Goal: Use online tool/utility: Utilize a website feature to perform a specific function

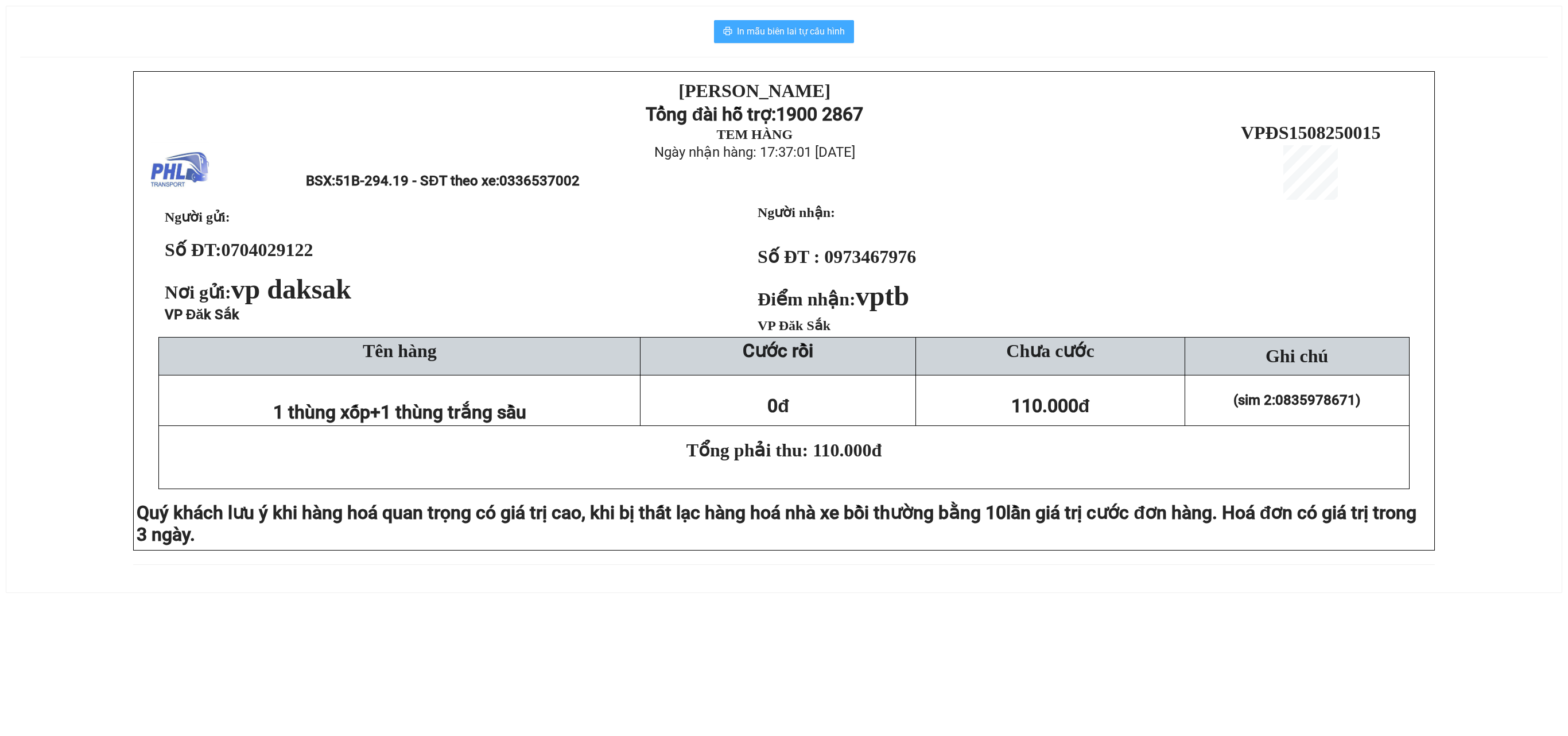
click at [803, 33] on span "In mẫu biên lai tự cấu hình" at bounding box center [791, 31] width 108 height 14
click at [761, 40] on button "In mẫu biên lai tự cấu hình" at bounding box center [784, 31] width 140 height 23
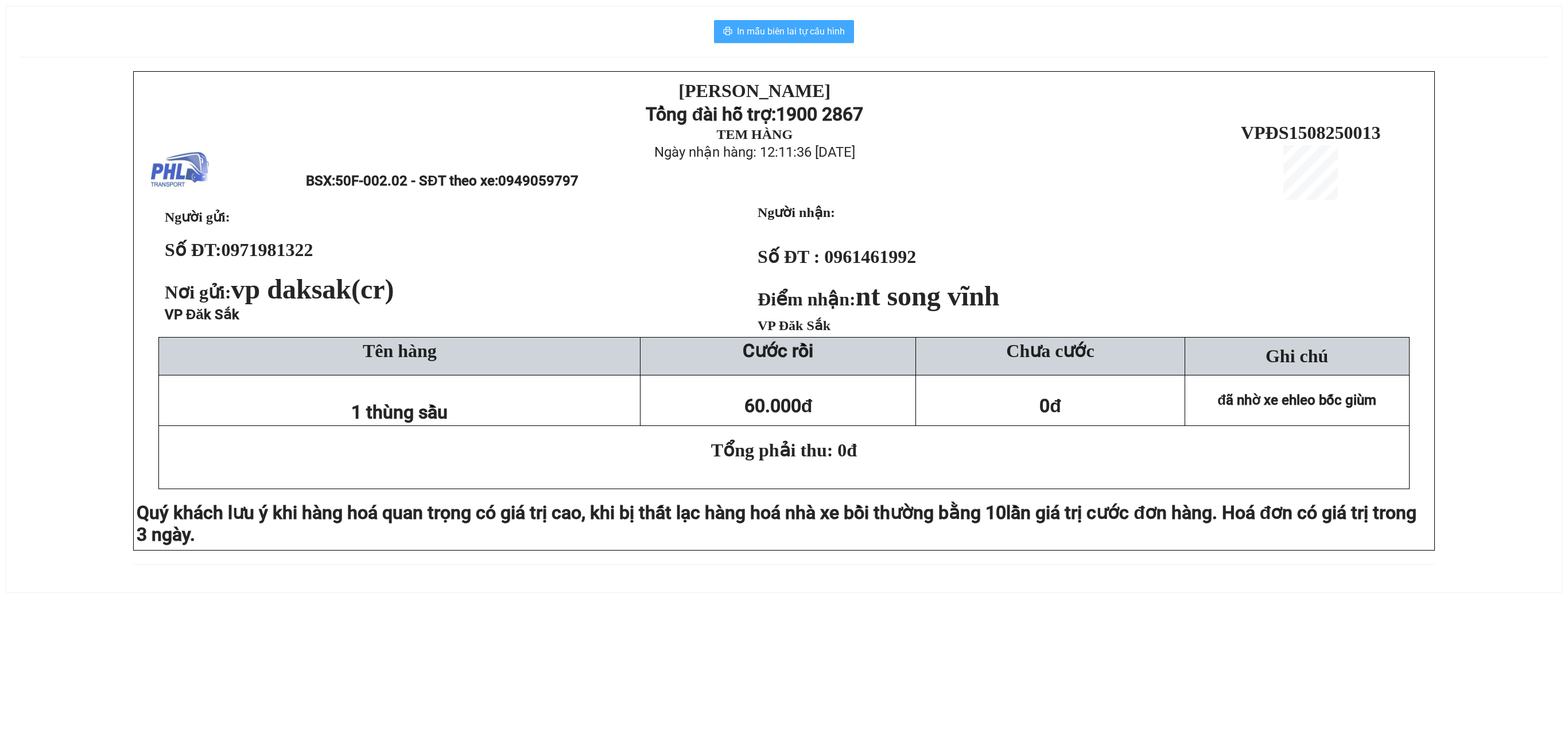
click at [766, 33] on span "In mẫu biên lai tự cấu hình" at bounding box center [791, 31] width 108 height 14
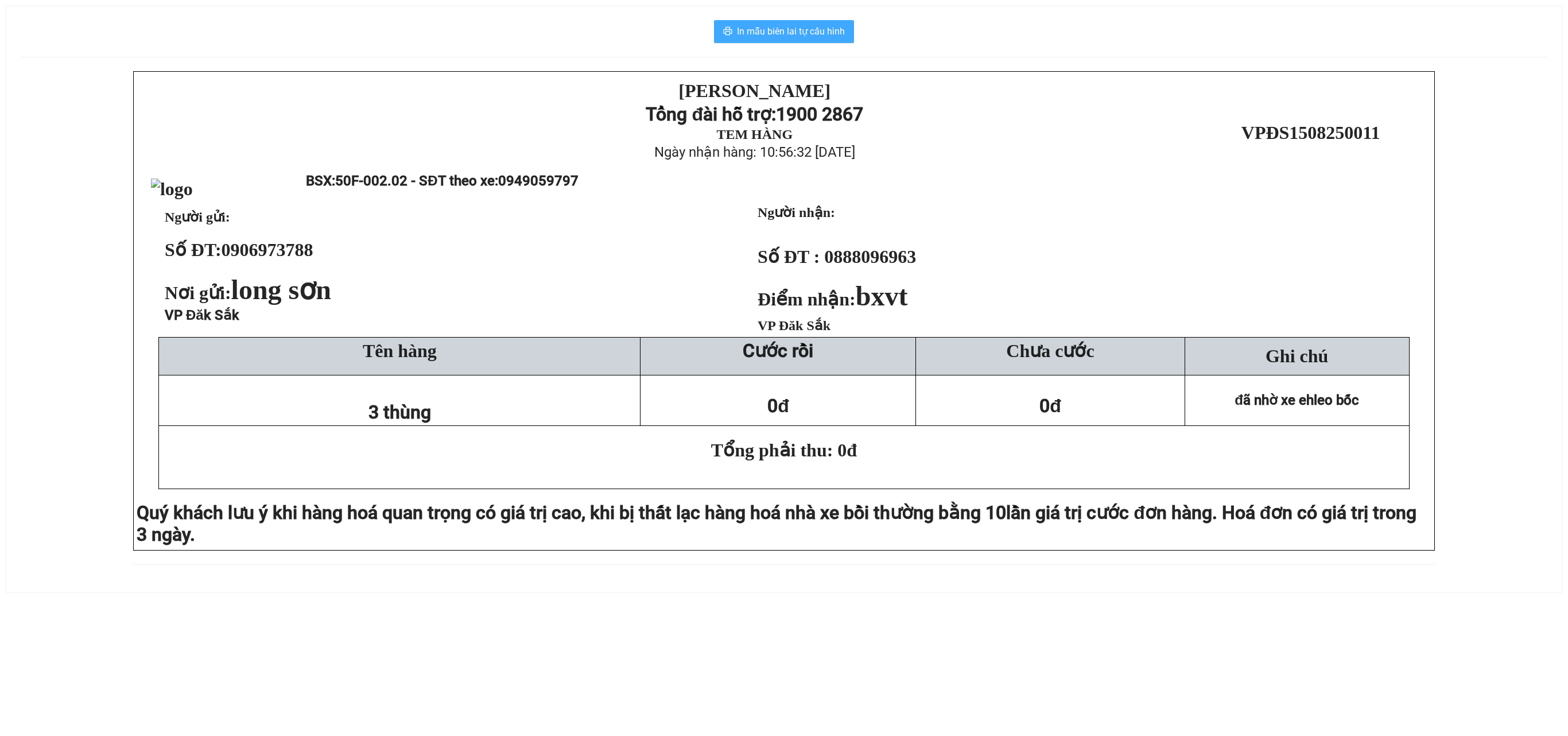
click at [797, 38] on span "In mẫu biên lai tự cấu hình" at bounding box center [791, 31] width 108 height 14
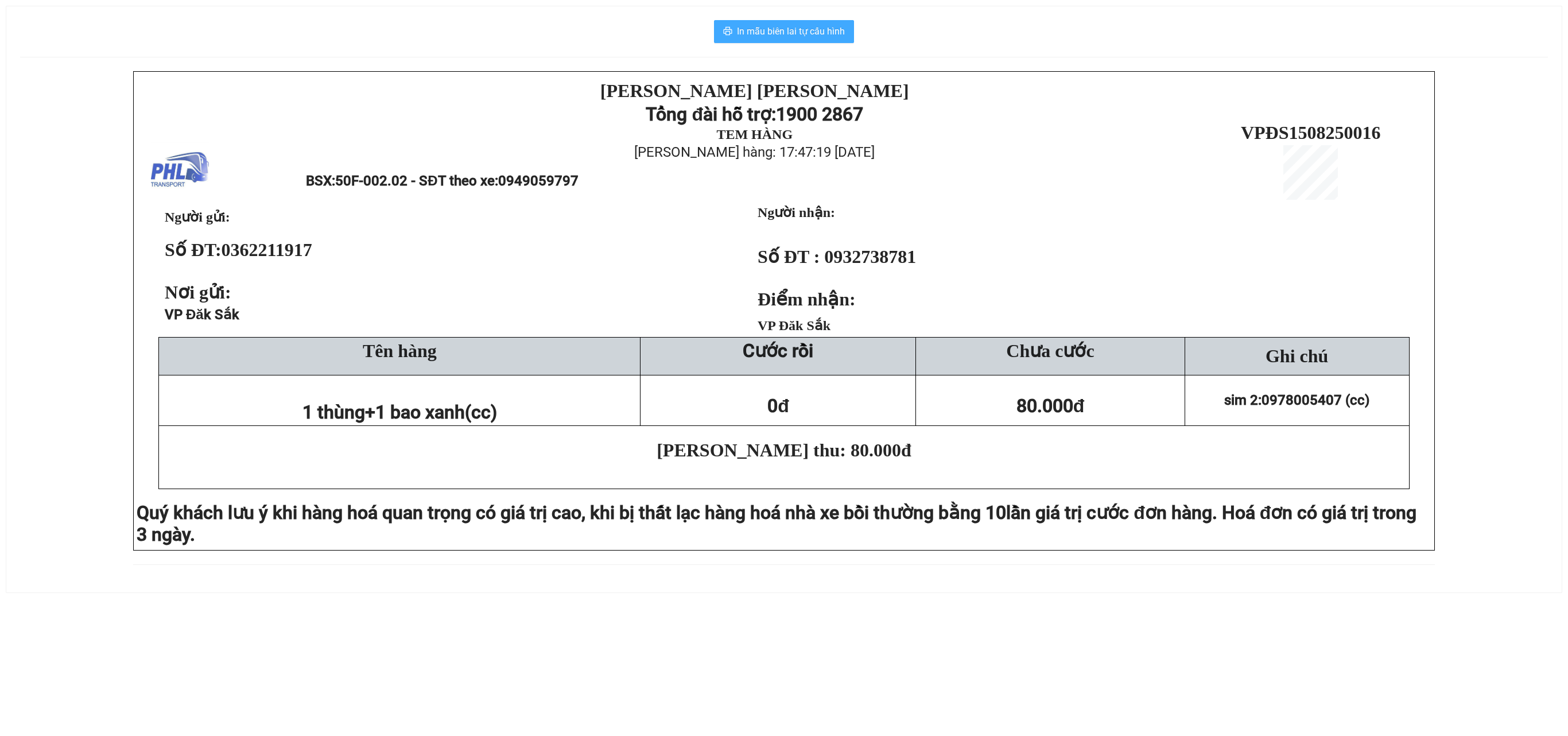
click at [775, 34] on span "In mẫu biên lai tự cấu hình" at bounding box center [791, 31] width 108 height 14
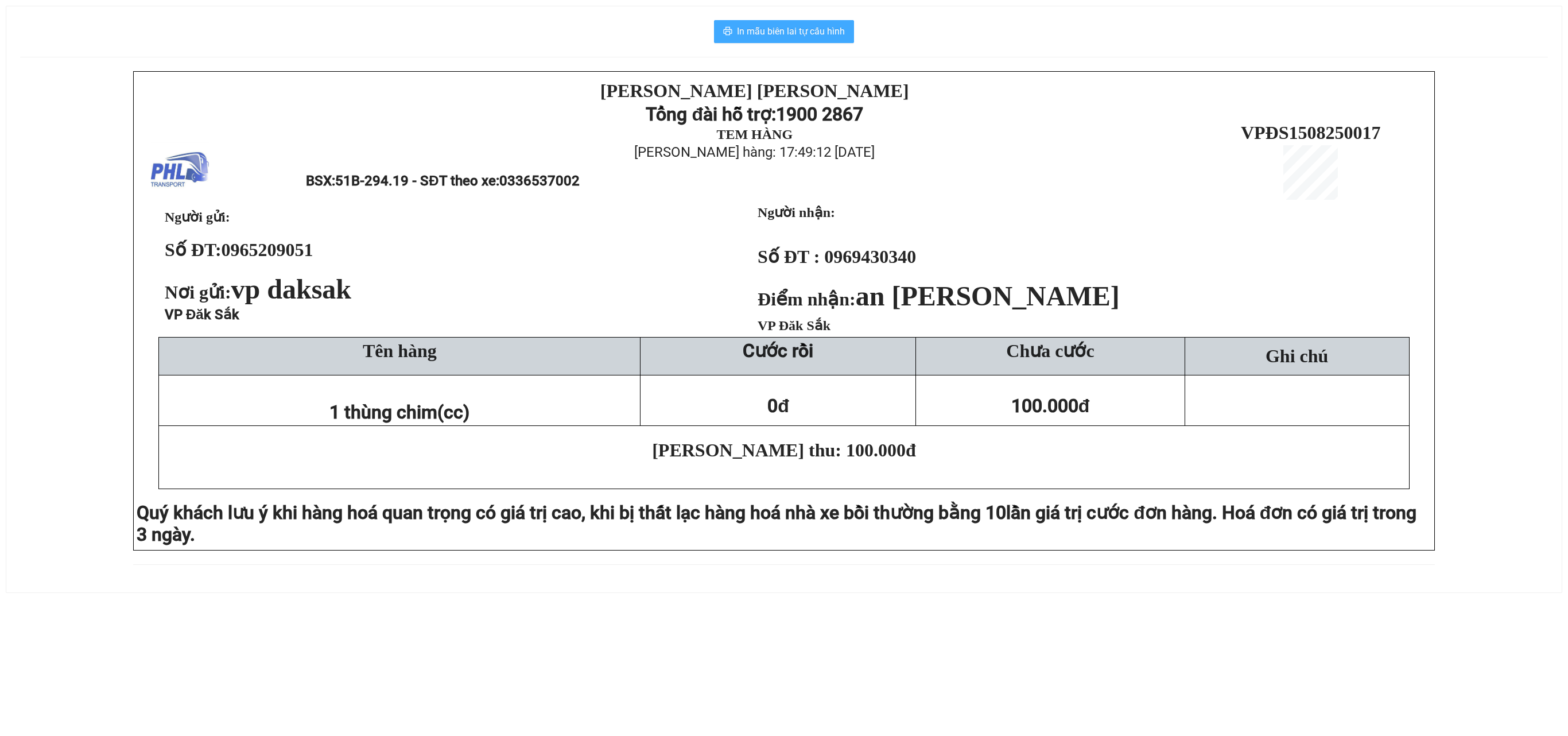
click at [748, 38] on span "In mẫu biên lai tự cấu hình" at bounding box center [791, 31] width 108 height 14
